Goal: Transaction & Acquisition: Purchase product/service

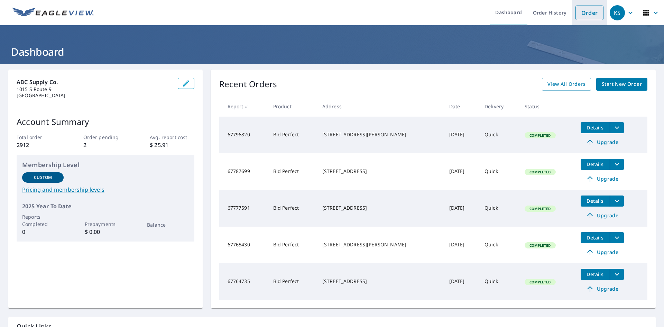
click at [584, 13] on link "Order" at bounding box center [590, 13] width 28 height 15
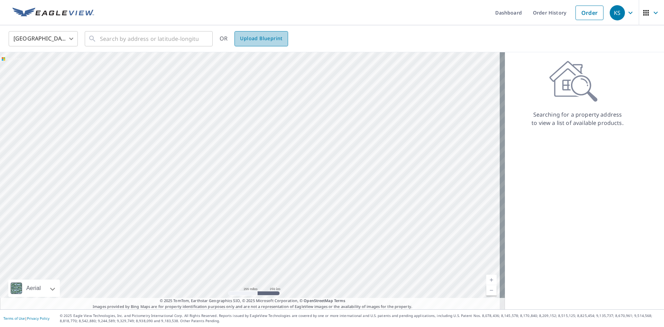
click at [265, 35] on span "Upload Blueprint" at bounding box center [261, 38] width 42 height 9
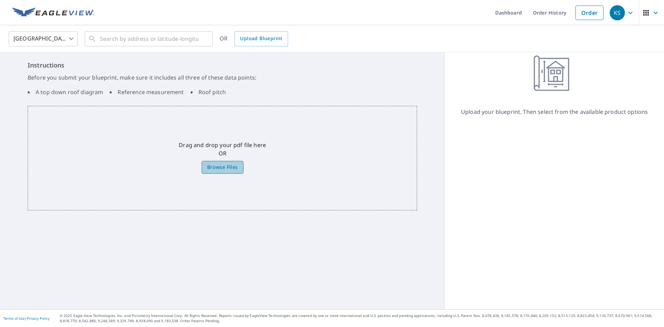
click at [225, 166] on span "Browse Files" at bounding box center [222, 167] width 31 height 9
click at [0, 0] on input "Browse Files" at bounding box center [0, 0] width 0 height 0
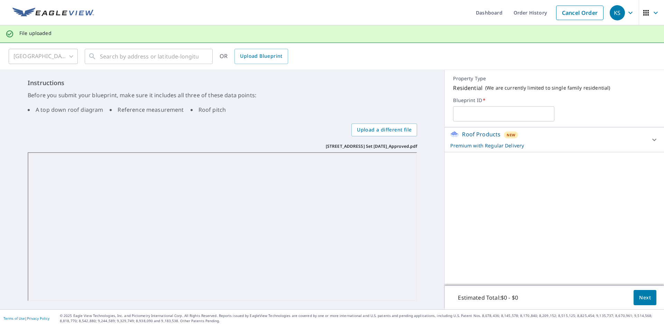
click at [608, 141] on div "Roof Products New Premium with Regular Delivery" at bounding box center [548, 139] width 196 height 19
click at [501, 116] on input "text" at bounding box center [503, 113] width 101 height 19
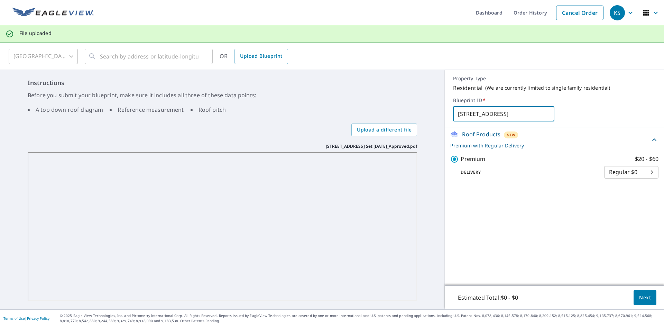
type input "[STREET_ADDRESS]"
click at [603, 106] on div "[STREET_ADDRESS] ​" at bounding box center [554, 113] width 203 height 15
click at [639, 297] on span "Next" at bounding box center [645, 297] width 12 height 9
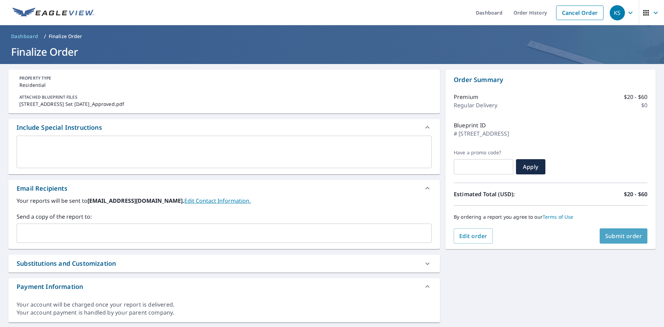
click at [605, 234] on span "Submit order" at bounding box center [623, 236] width 37 height 8
